Goal: Task Accomplishment & Management: Use online tool/utility

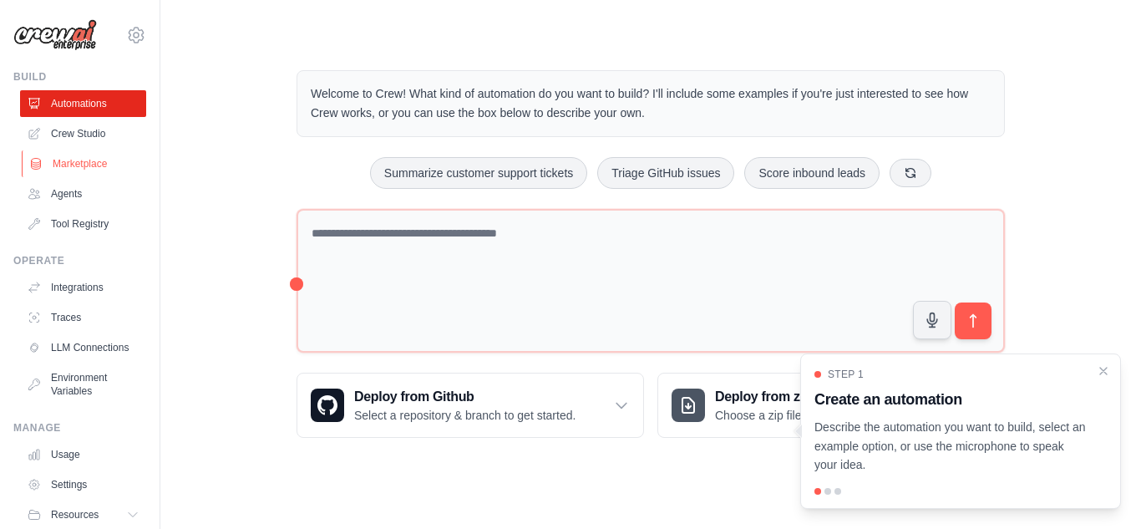
scroll to position [4, 0]
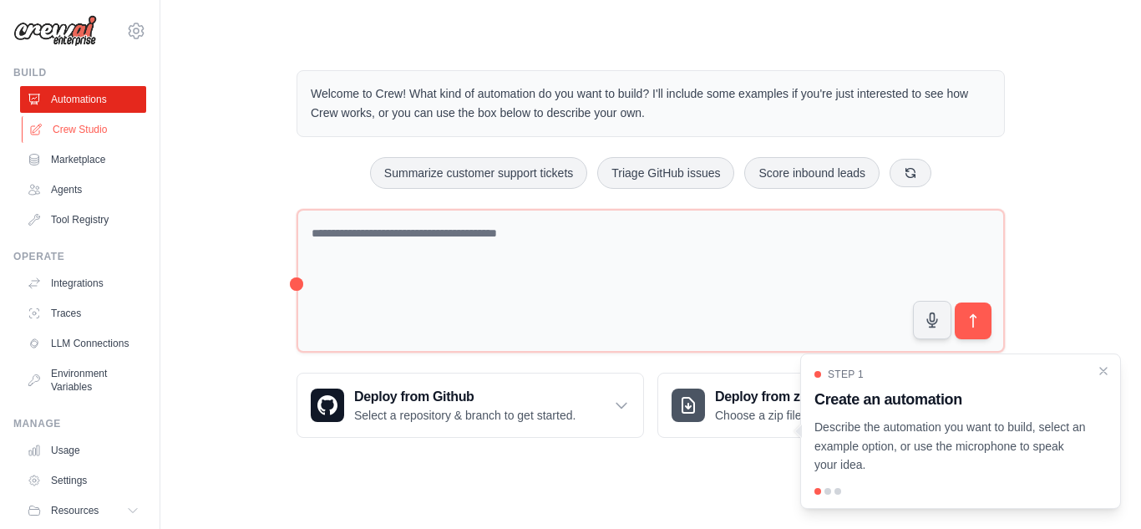
click at [66, 128] on link "Crew Studio" at bounding box center [85, 129] width 126 height 27
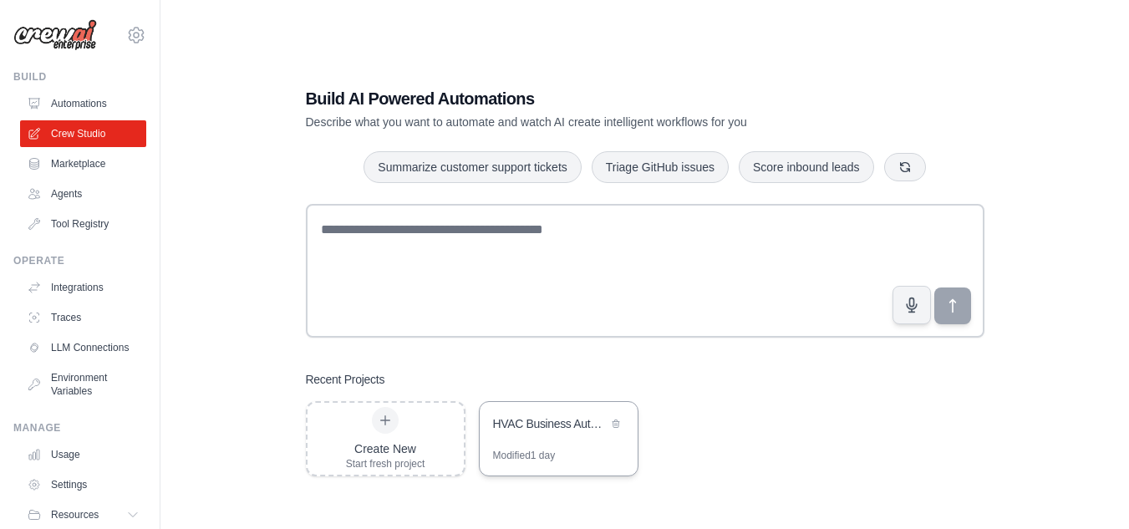
click at [557, 434] on div "HVAC Business Automation Suite" at bounding box center [550, 425] width 114 height 20
click at [587, 450] on div "Modified 1 day" at bounding box center [559, 462] width 158 height 27
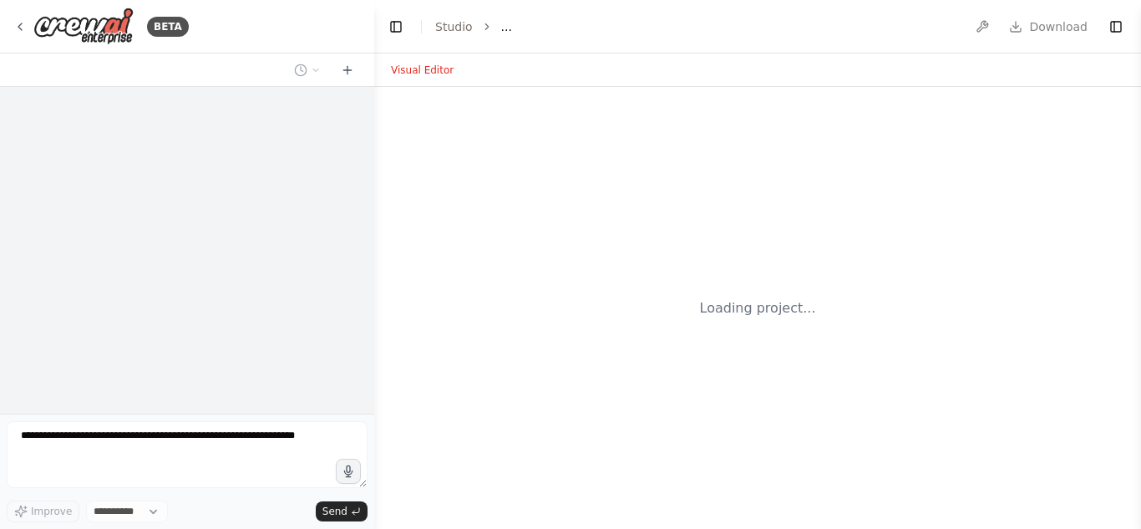
select select "****"
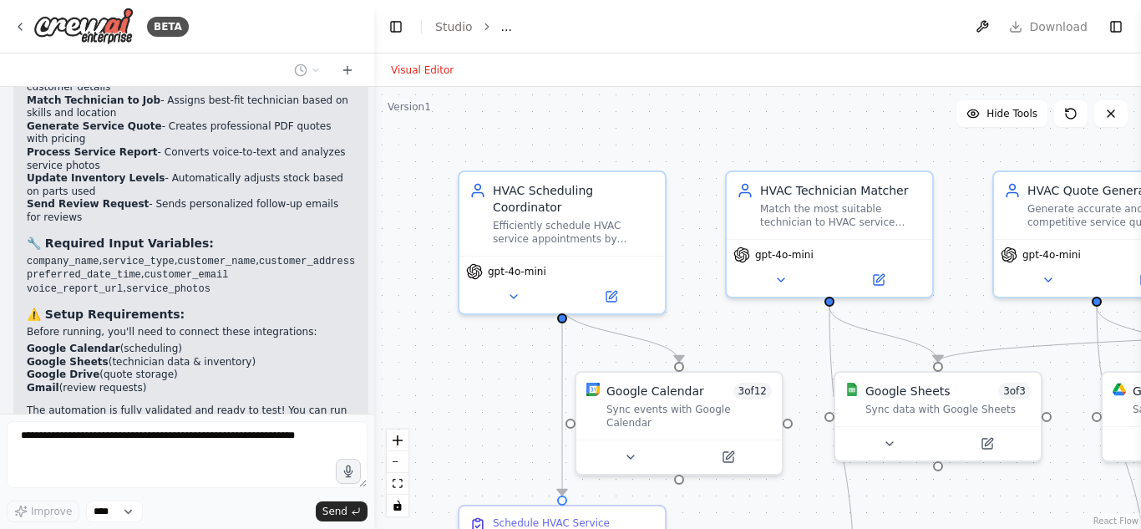
scroll to position [2675, 0]
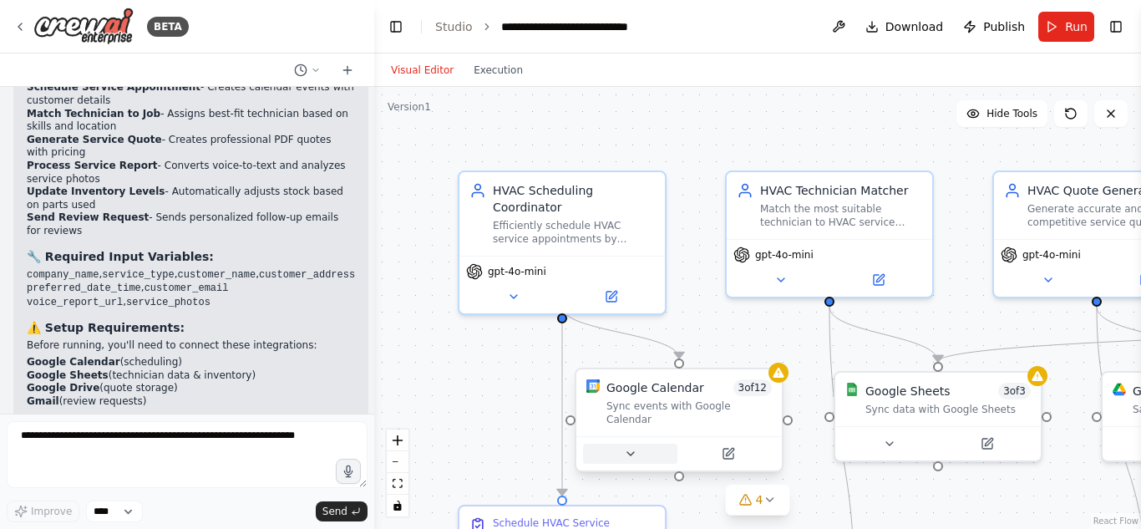
click at [641, 444] on button at bounding box center [630, 454] width 94 height 20
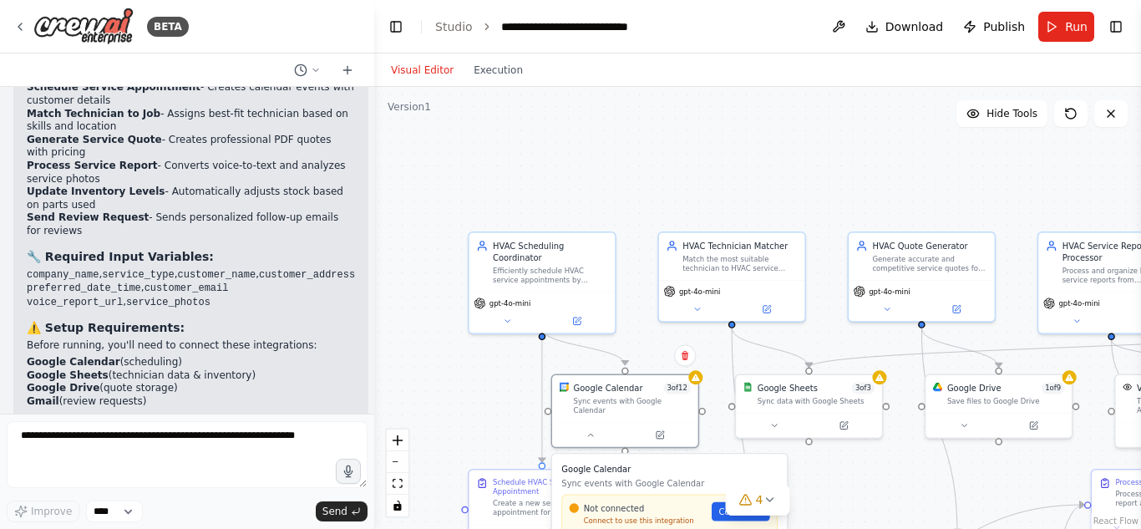
click at [591, 465] on h3 "Google Calendar" at bounding box center [669, 470] width 216 height 12
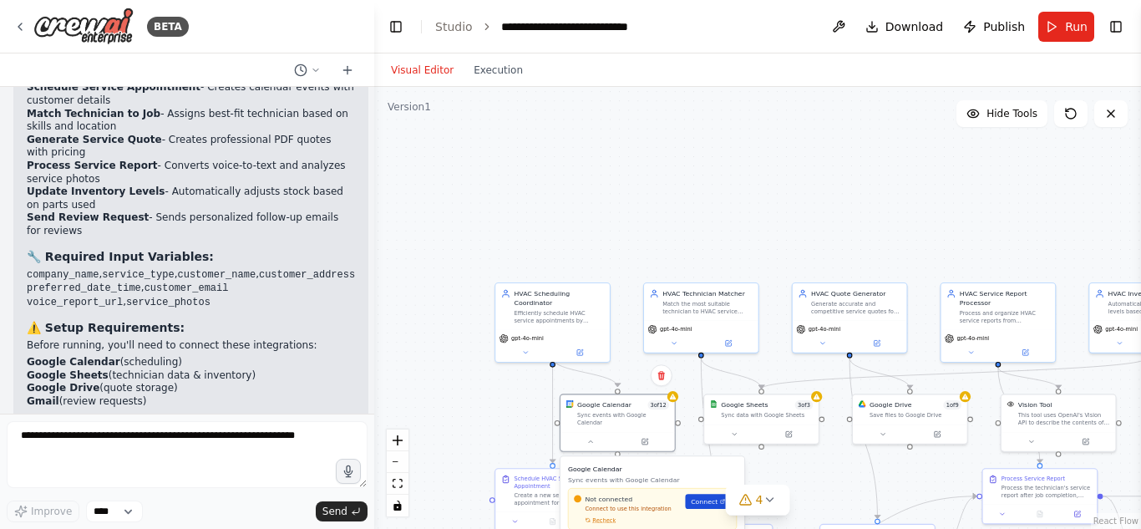
click at [714, 497] on span "Connect" at bounding box center [704, 501] width 27 height 9
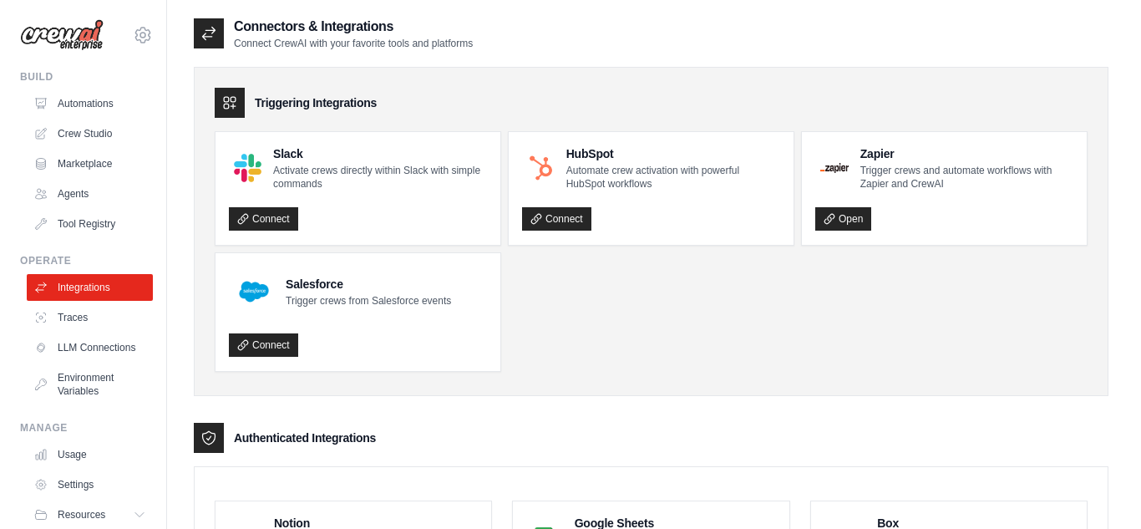
scroll to position [462, 0]
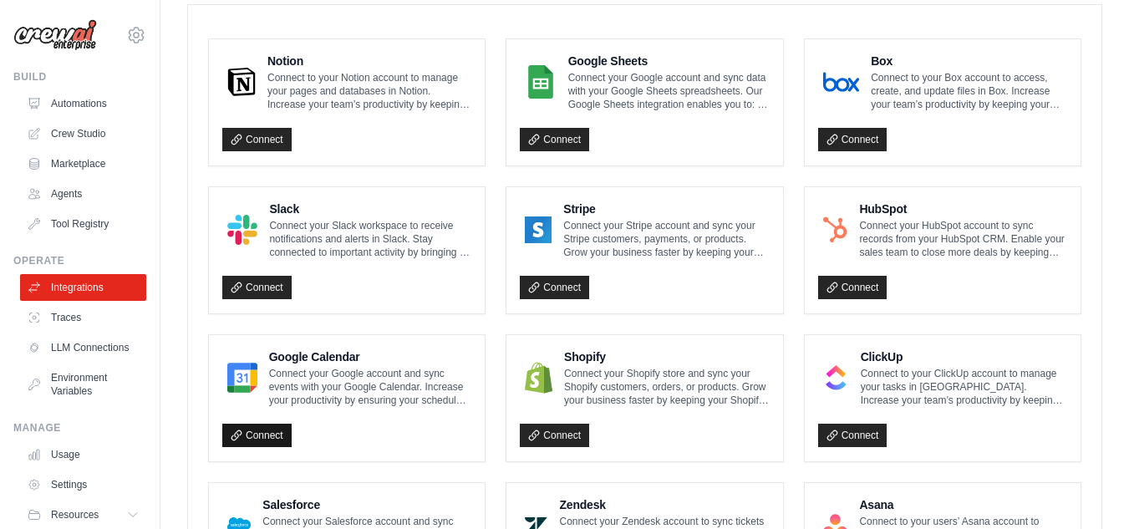
click at [252, 431] on link "Connect" at bounding box center [256, 435] width 69 height 23
